Goal: Information Seeking & Learning: Learn about a topic

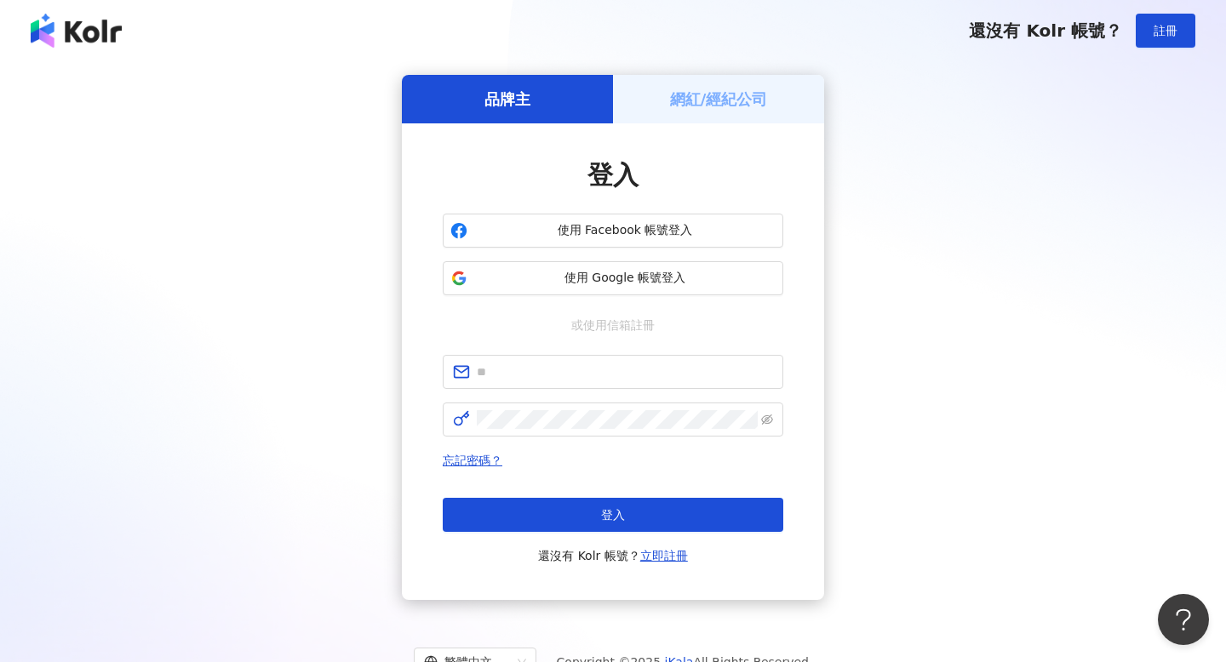
click at [585, 279] on span "使用 Google 帳號登入" at bounding box center [624, 278] width 301 height 17
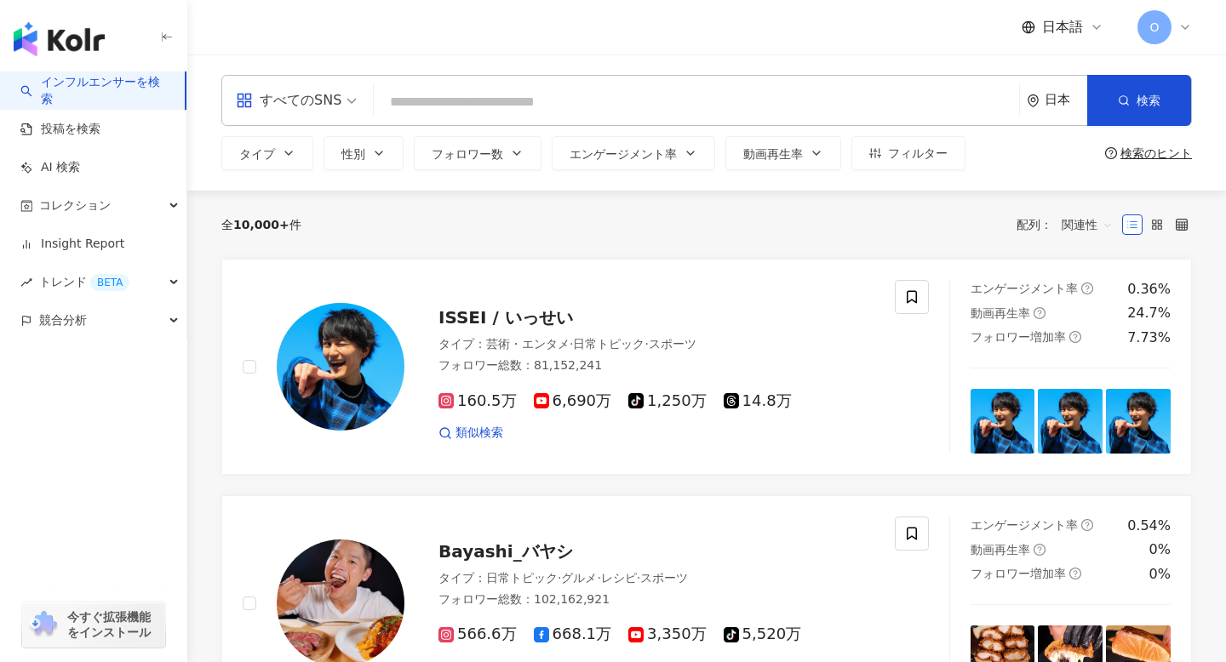
click at [1125, 158] on div "検索のヒント" at bounding box center [1156, 153] width 72 height 14
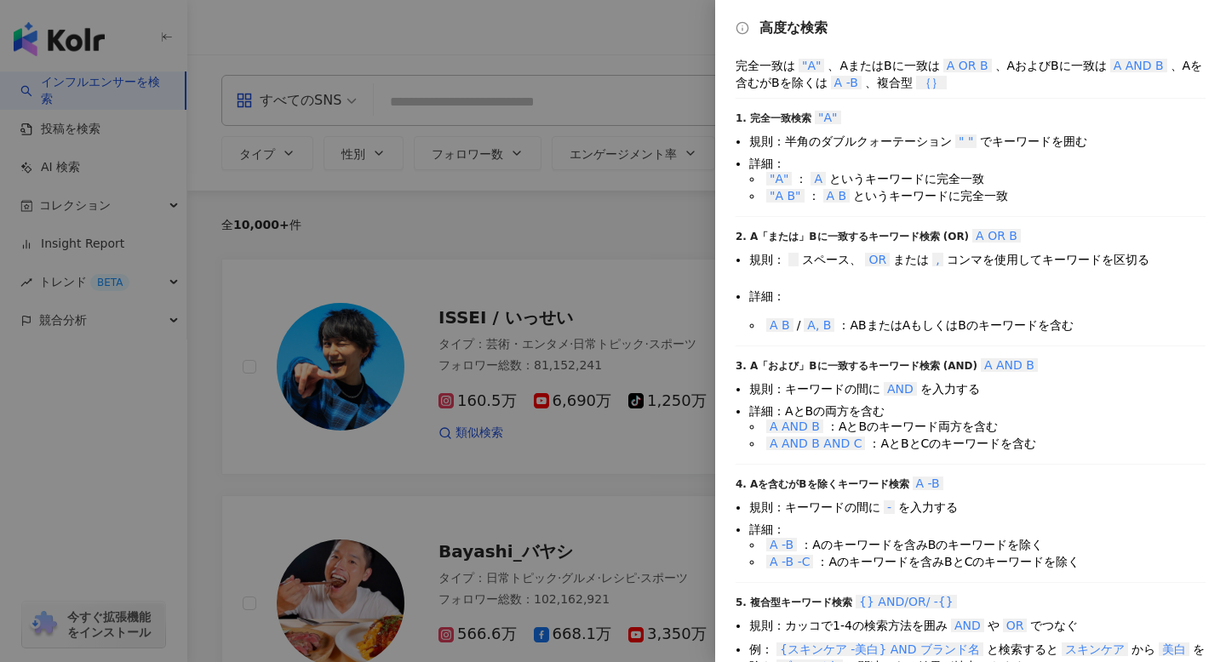
click at [612, 271] on div at bounding box center [613, 331] width 1226 height 662
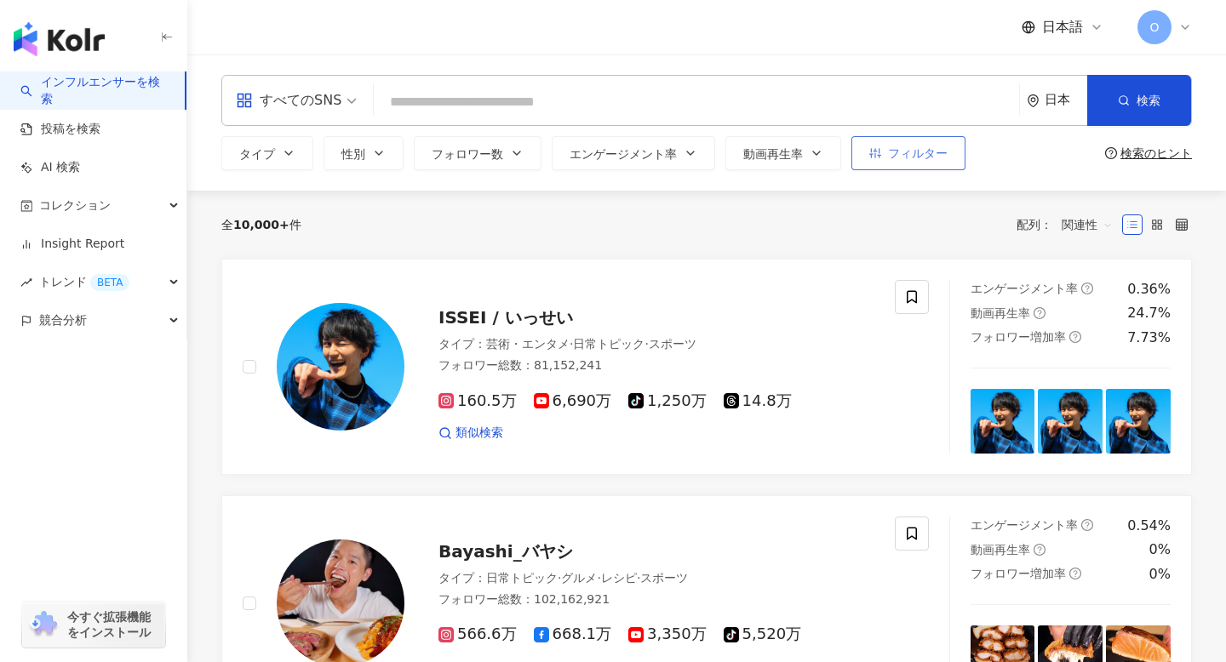
click at [913, 157] on span "フィルター" at bounding box center [918, 153] width 60 height 14
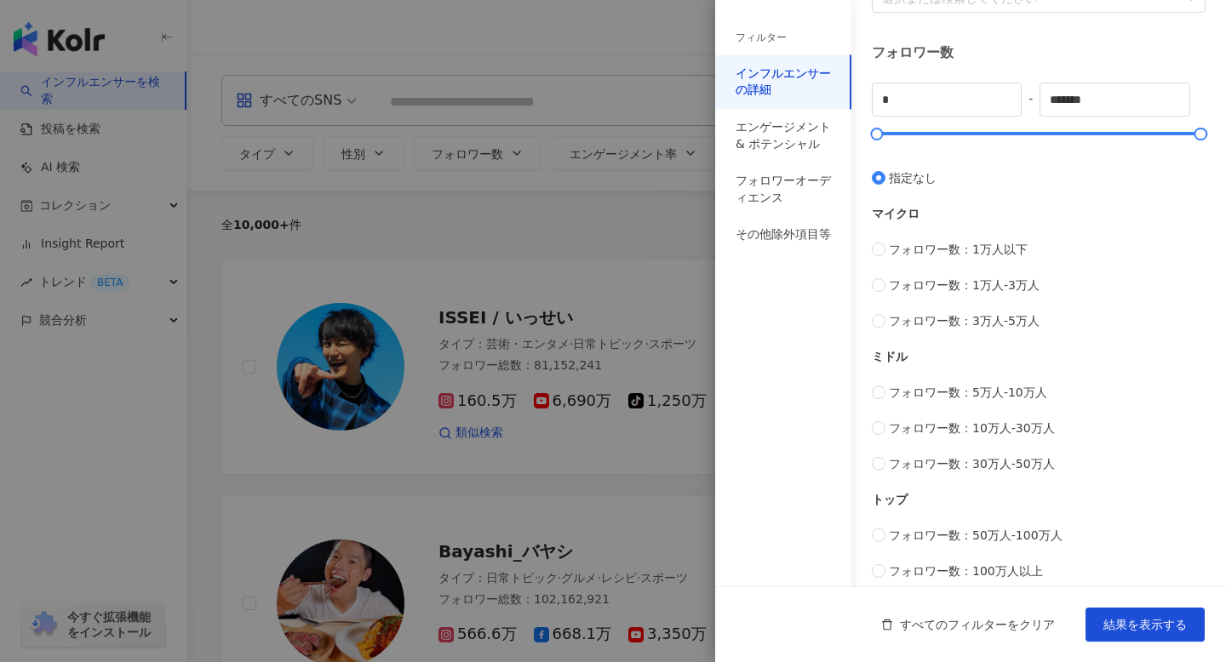
scroll to position [439, 0]
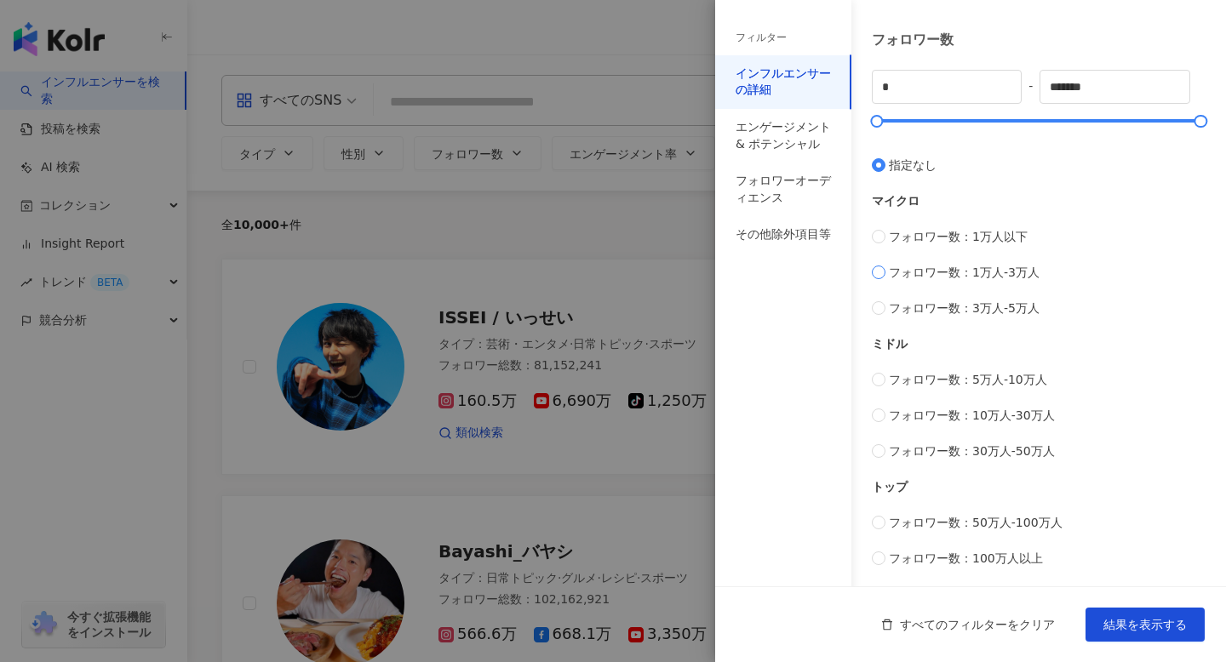
type input "*****"
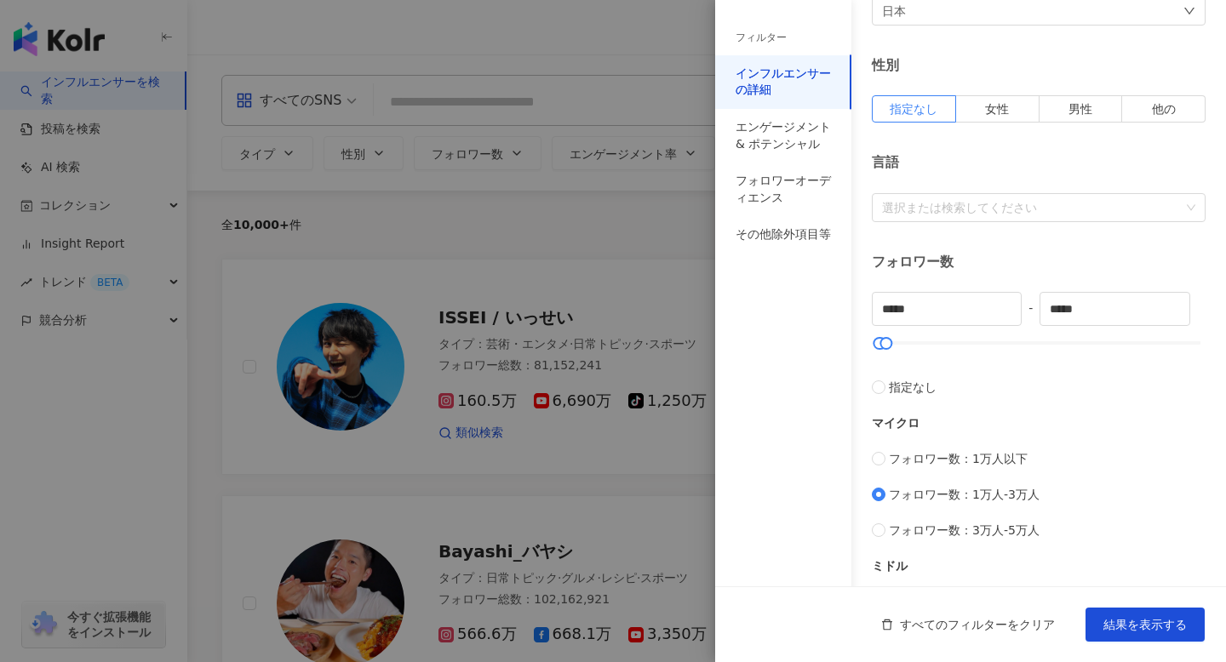
scroll to position [0, 0]
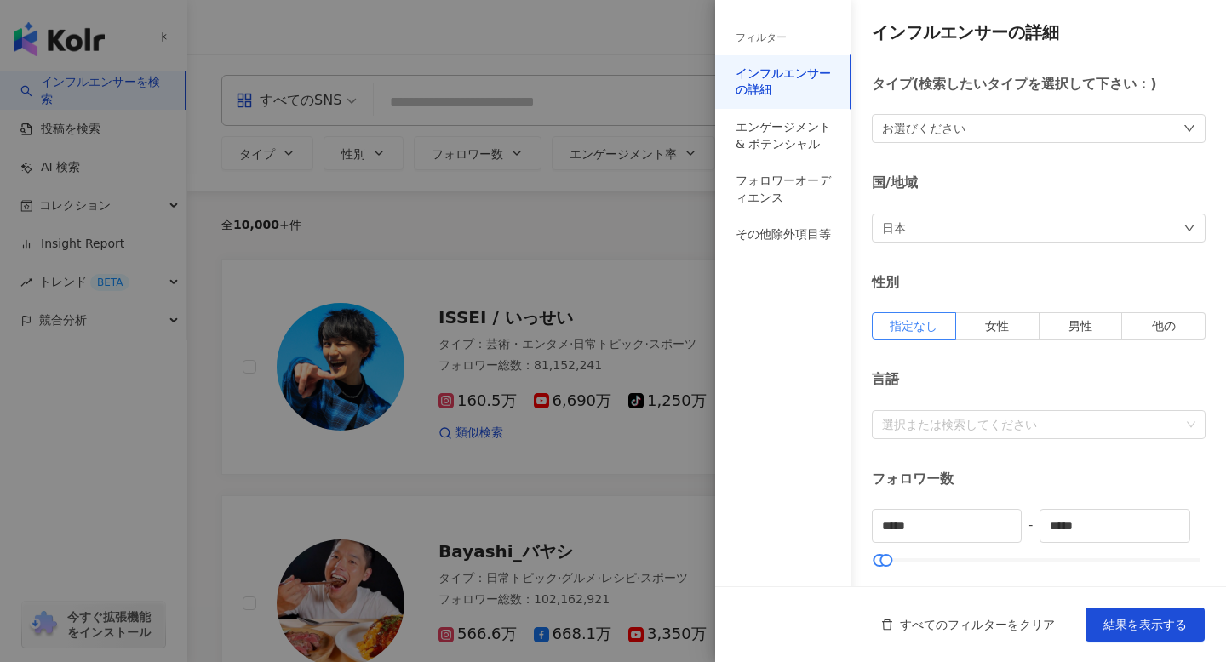
click at [1014, 128] on div "お選びください" at bounding box center [1039, 128] width 334 height 29
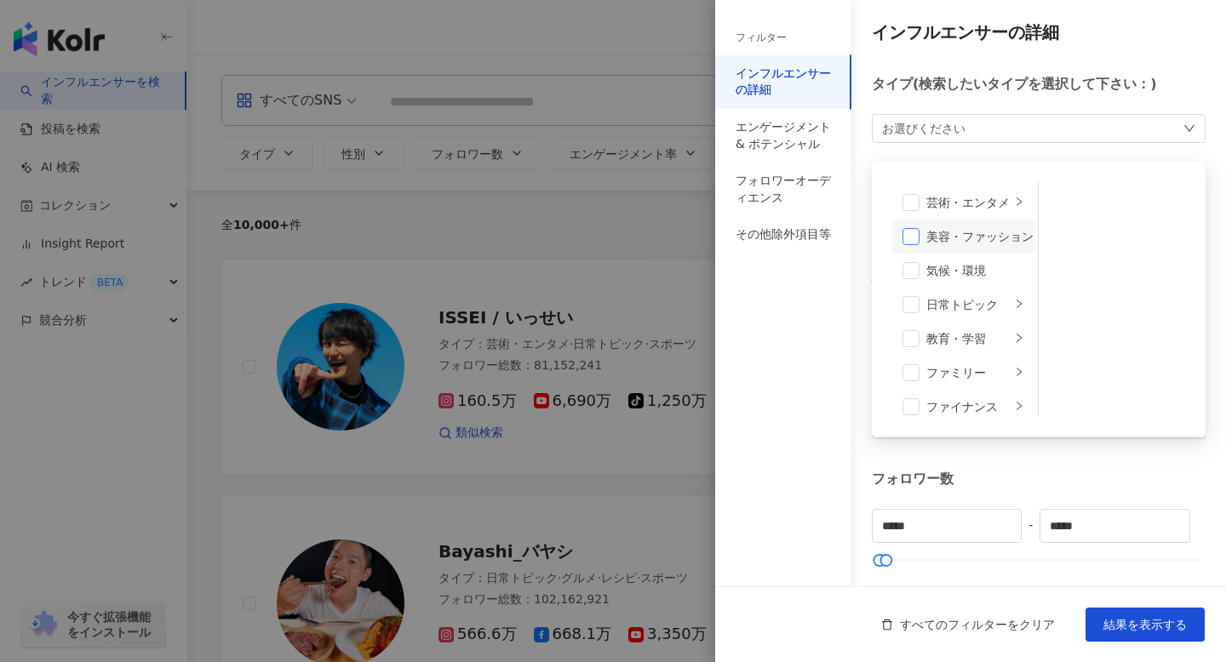
click at [915, 236] on span at bounding box center [910, 236] width 17 height 17
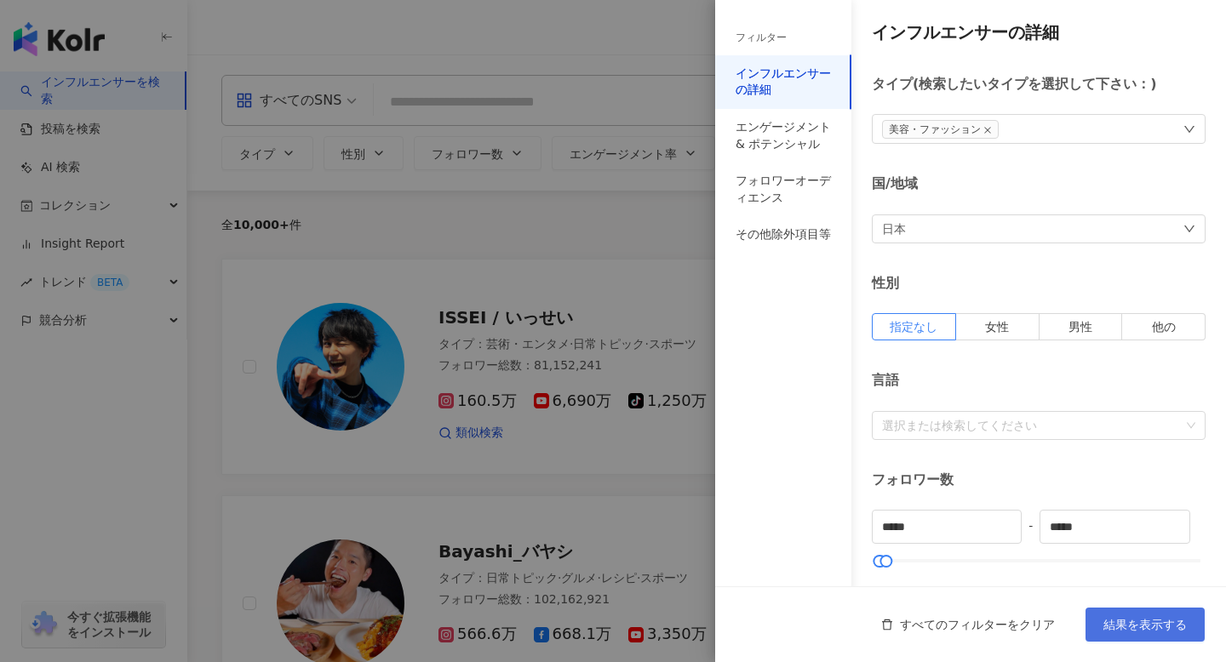
click at [1118, 618] on span "結果を表示する" at bounding box center [1144, 625] width 83 height 14
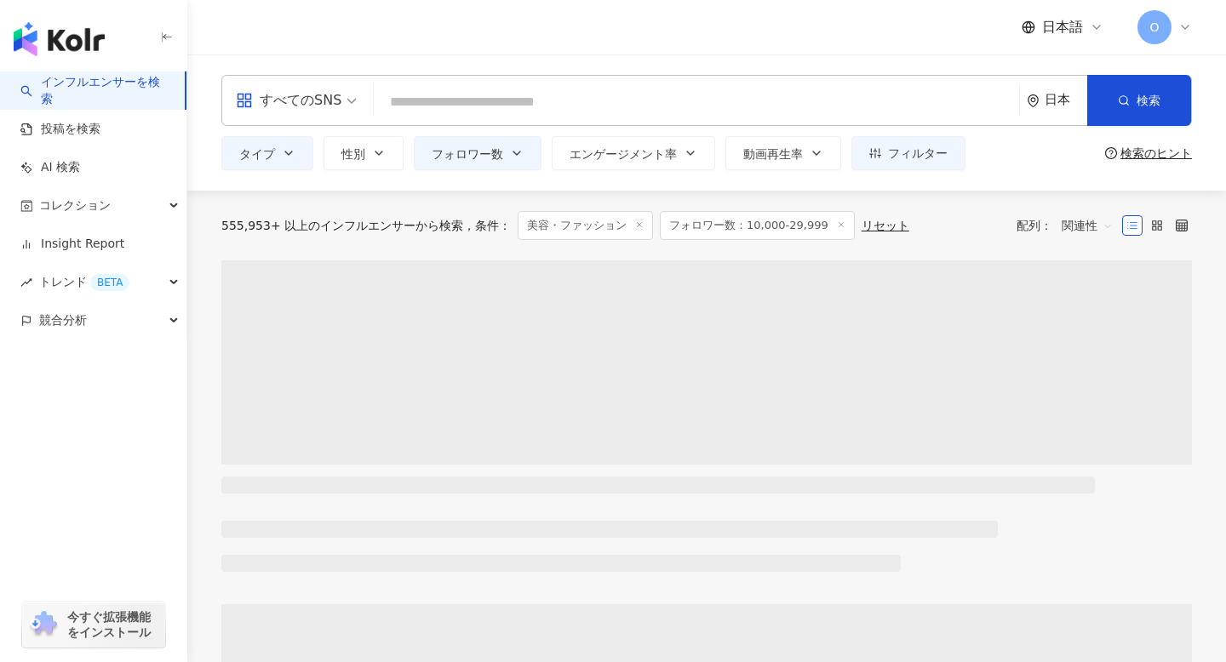
click at [530, 92] on input "search" at bounding box center [697, 102] width 632 height 32
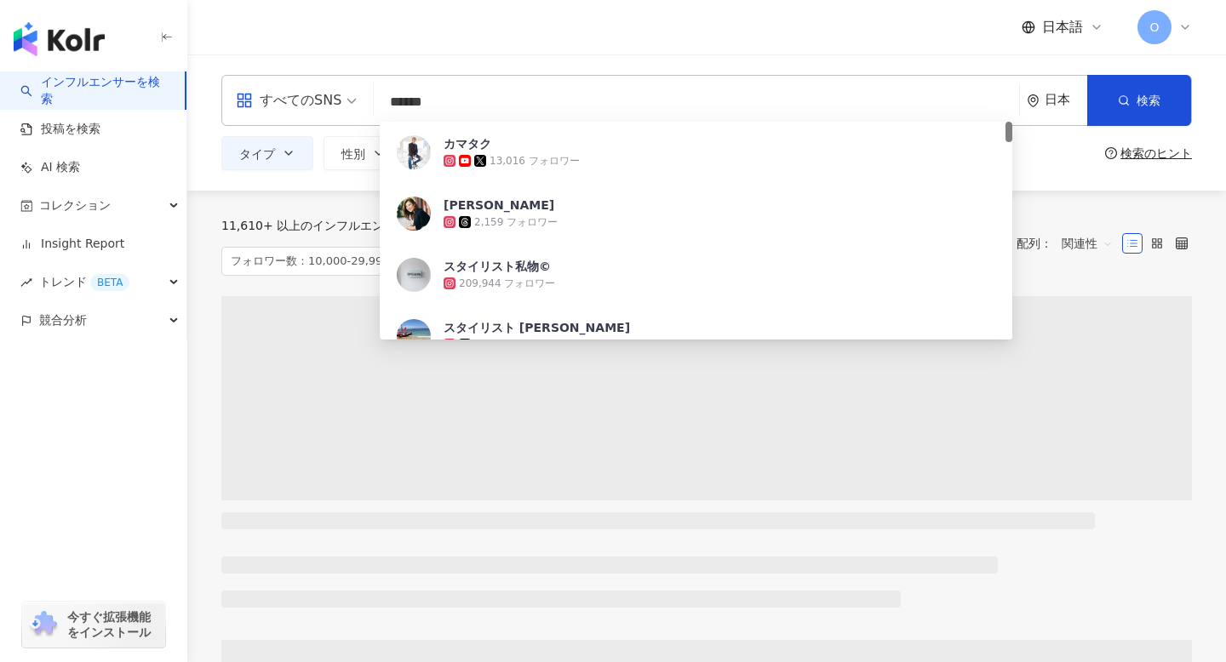
type input "******"
